Goal: Task Accomplishment & Management: Manage account settings

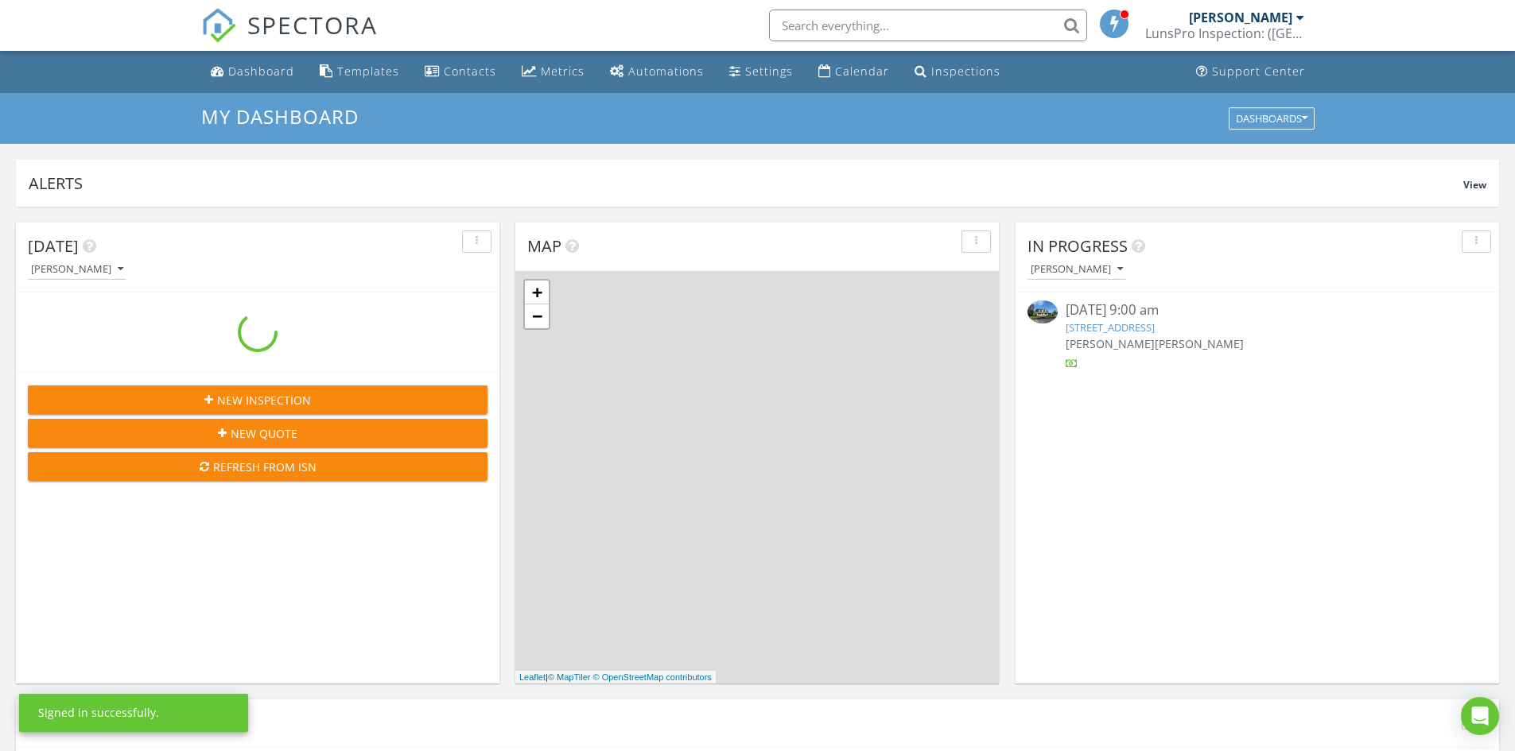
scroll to position [1472, 1539]
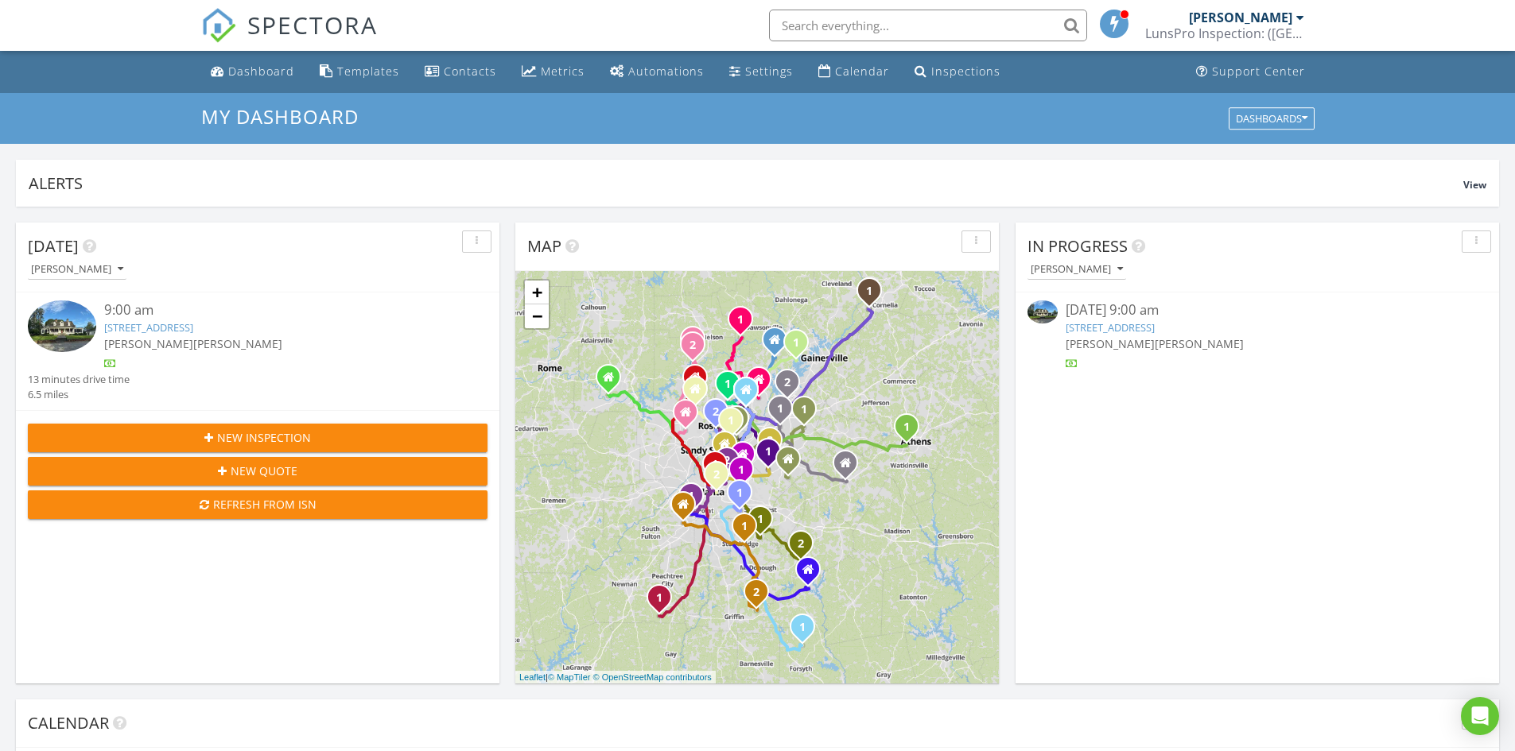
click at [1120, 326] on link "[STREET_ADDRESS]" at bounding box center [1109, 327] width 89 height 14
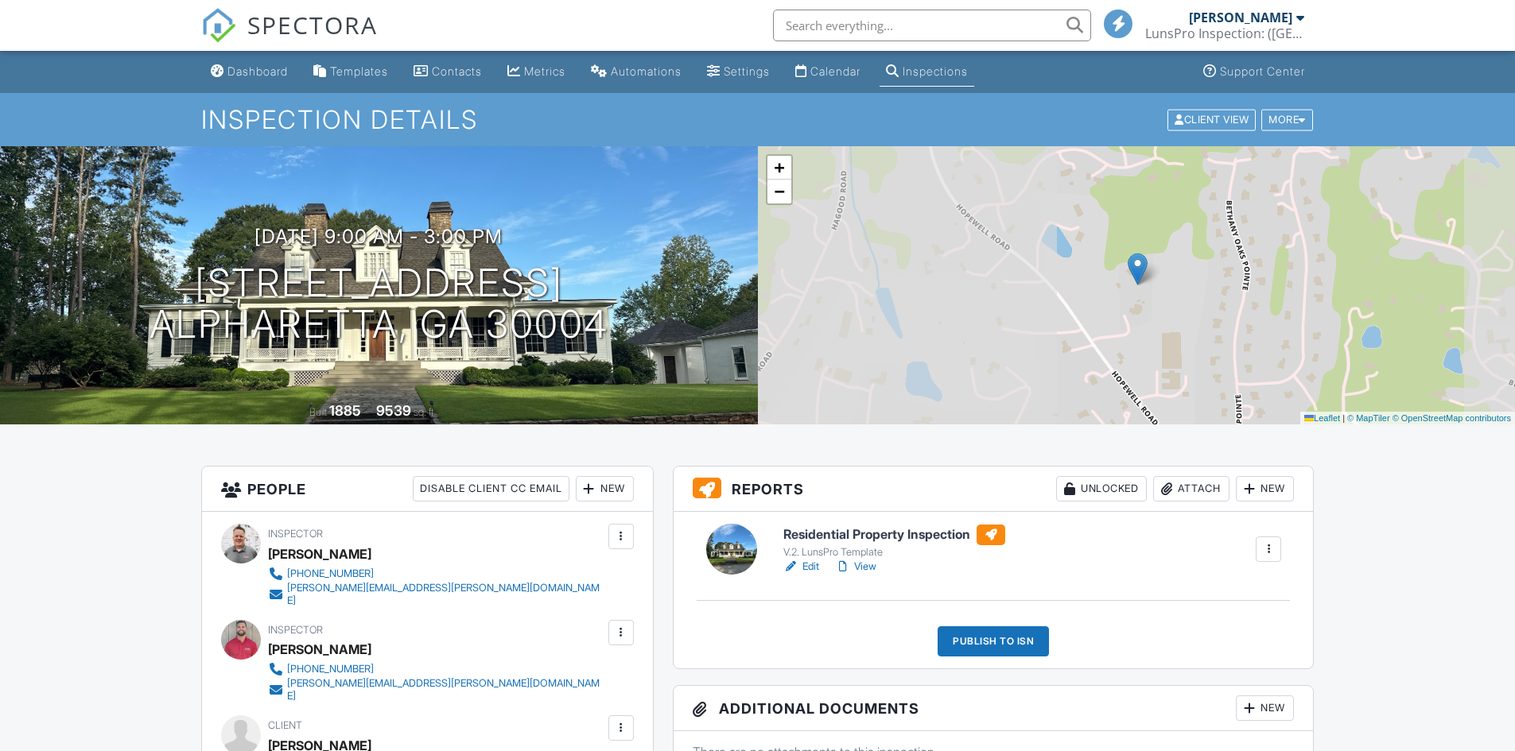
click at [814, 559] on link "Edit" at bounding box center [801, 567] width 36 height 16
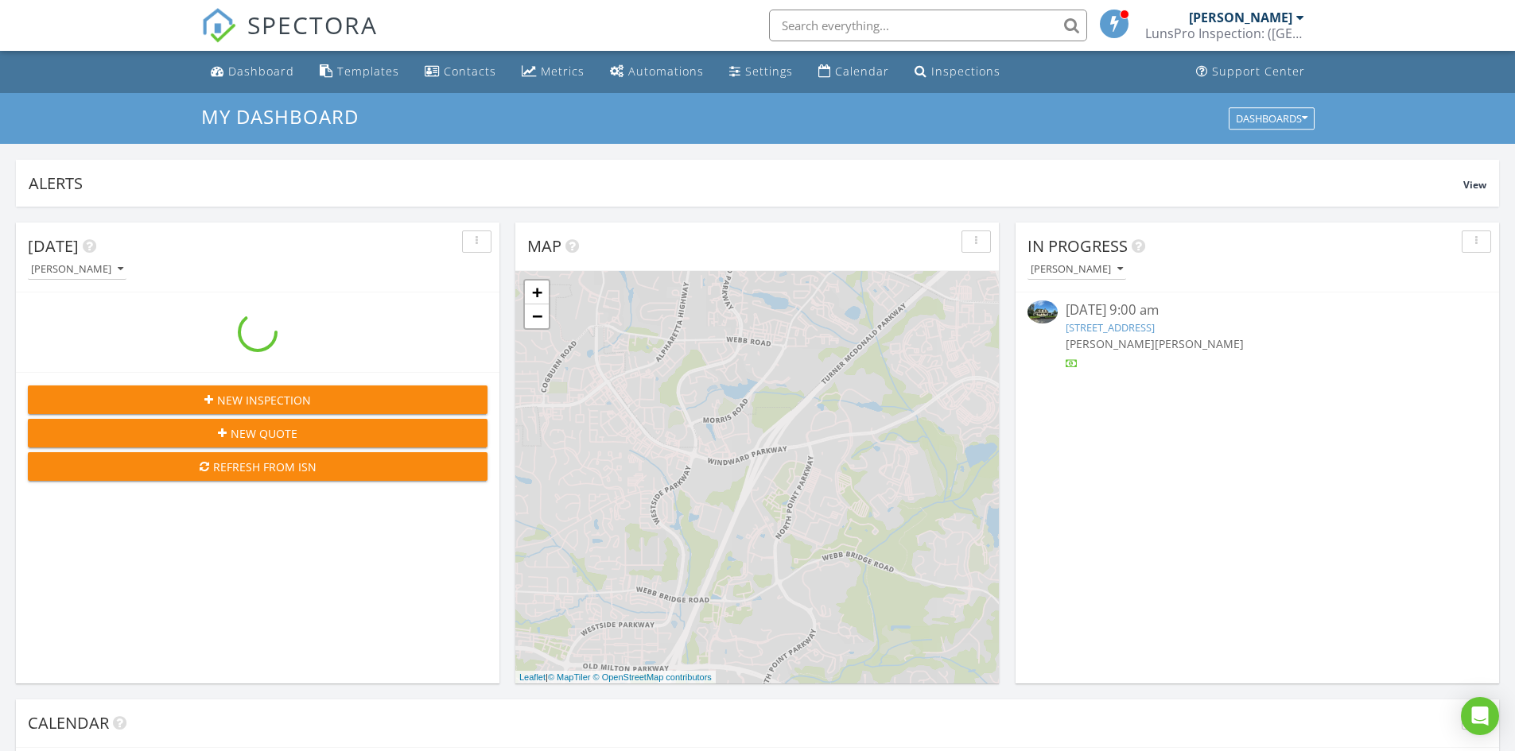
scroll to position [1472, 1539]
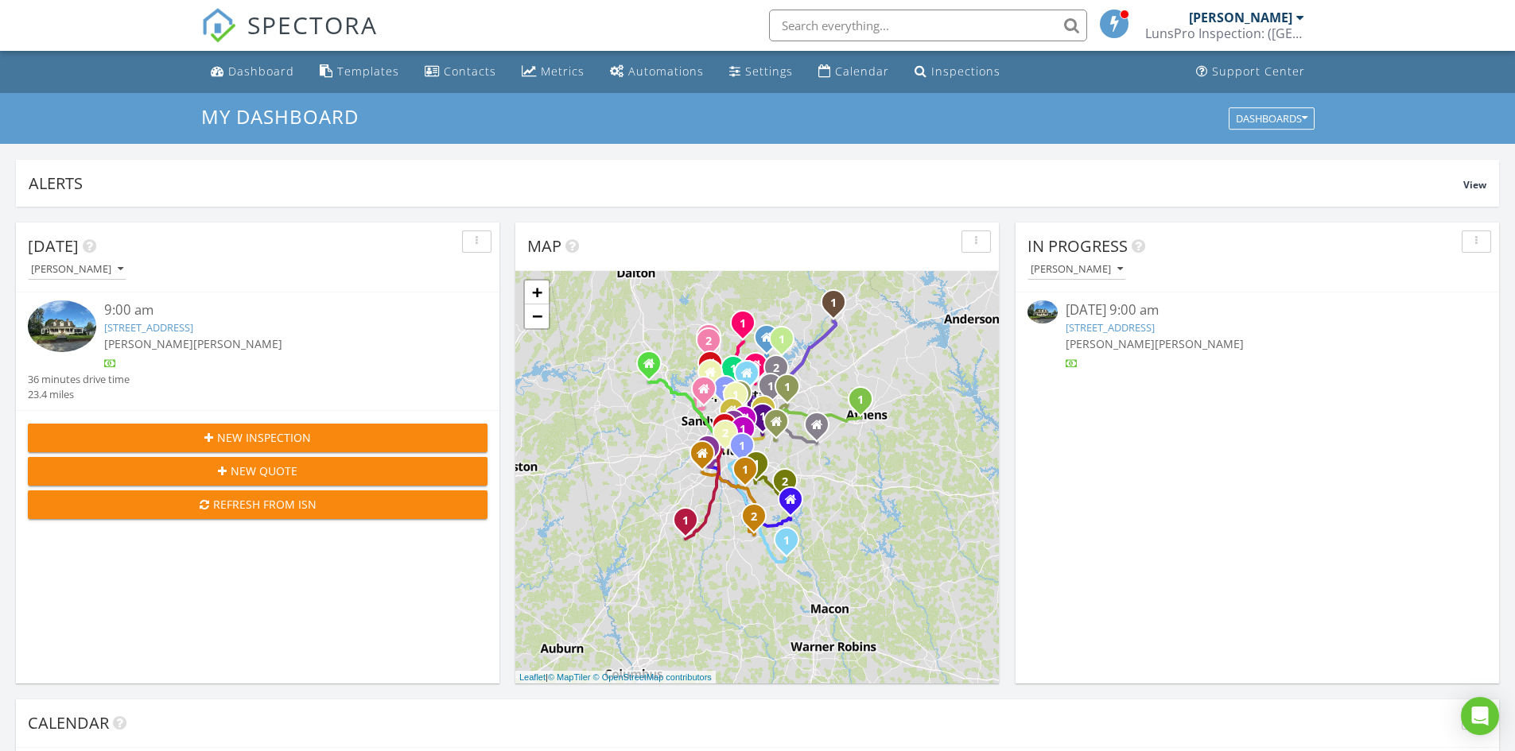
click at [1128, 326] on link "[STREET_ADDRESS]" at bounding box center [1109, 327] width 89 height 14
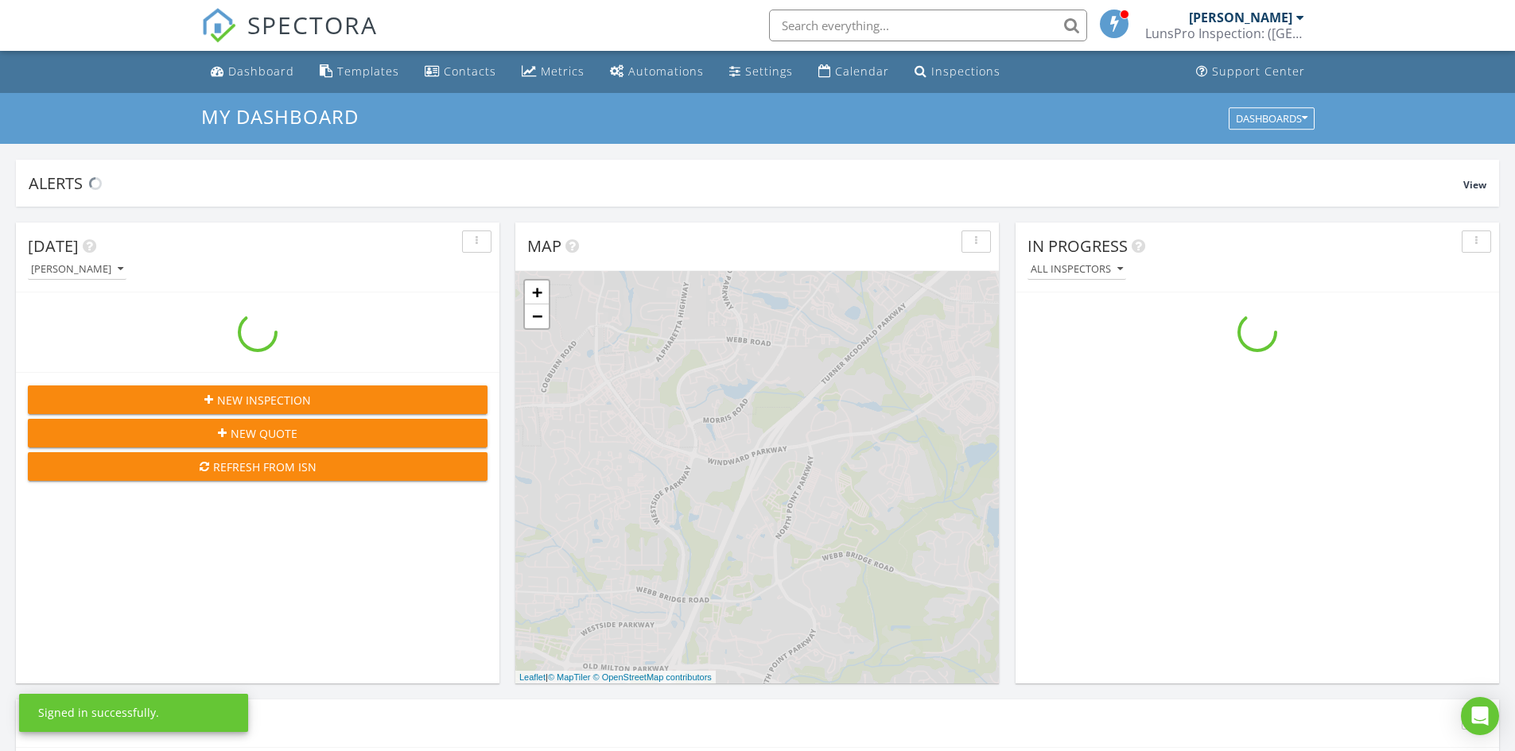
scroll to position [1472, 1539]
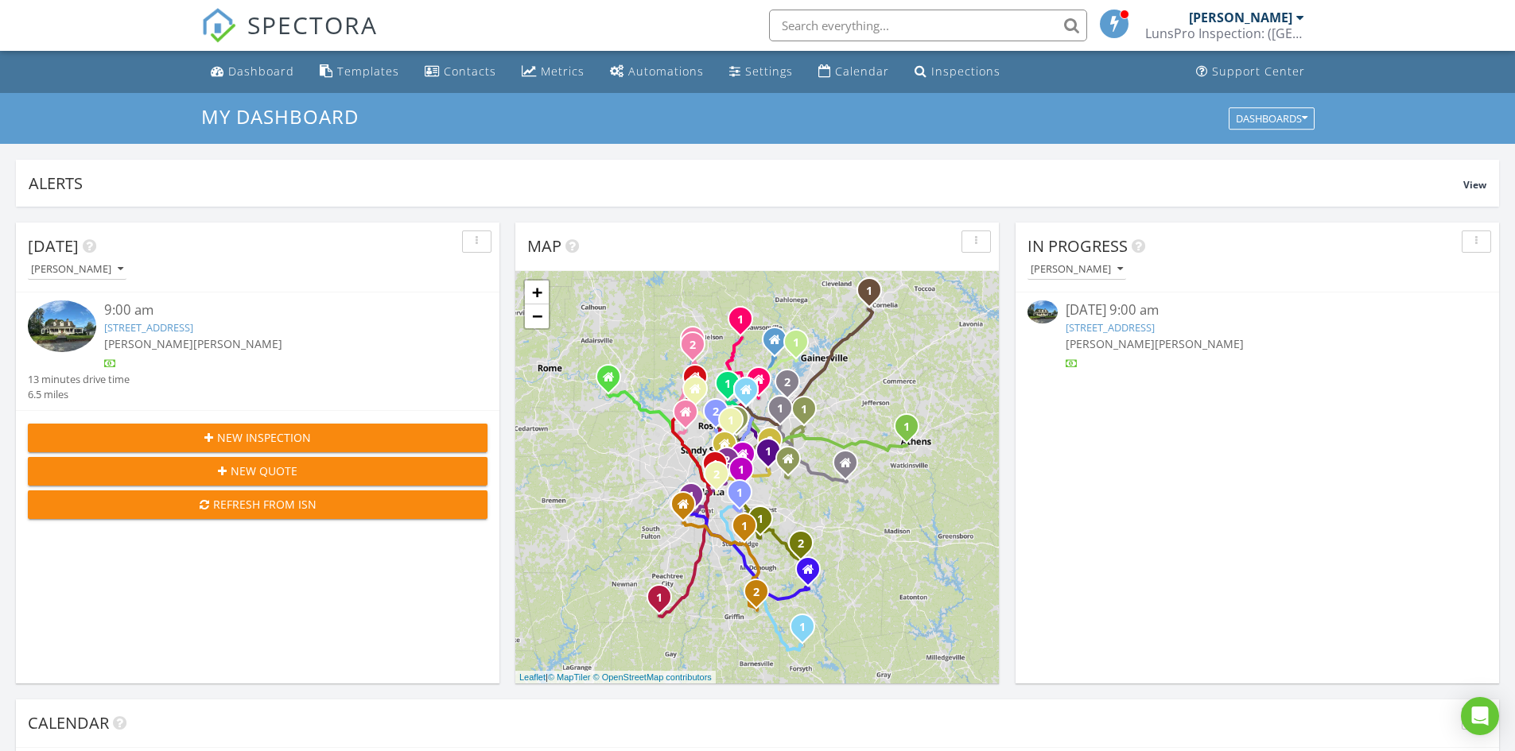
click at [1145, 329] on link "[STREET_ADDRESS]" at bounding box center [1109, 327] width 89 height 14
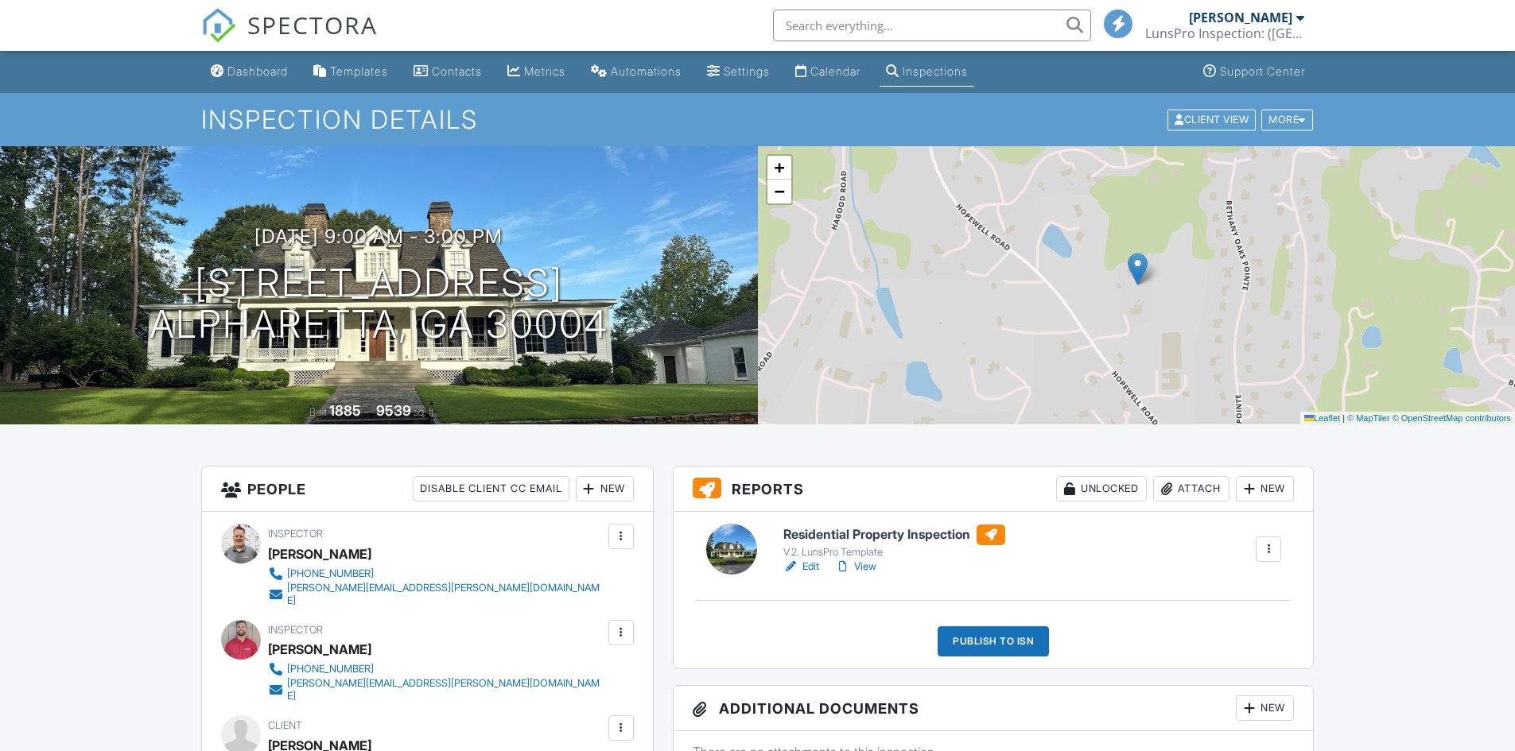
click at [810, 565] on link "Edit" at bounding box center [801, 567] width 36 height 16
